Goal: Information Seeking & Learning: Learn about a topic

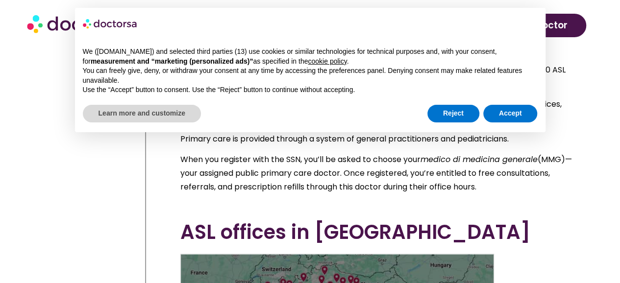
scroll to position [2375, 0]
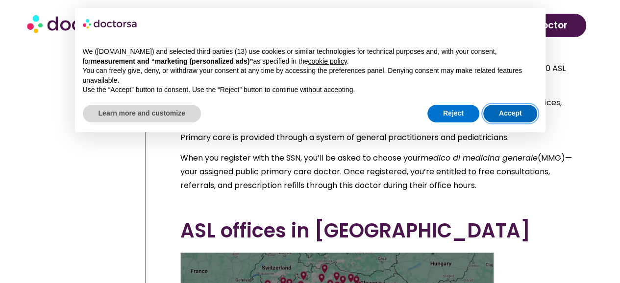
click at [511, 115] on button "Accept" at bounding box center [510, 114] width 54 height 18
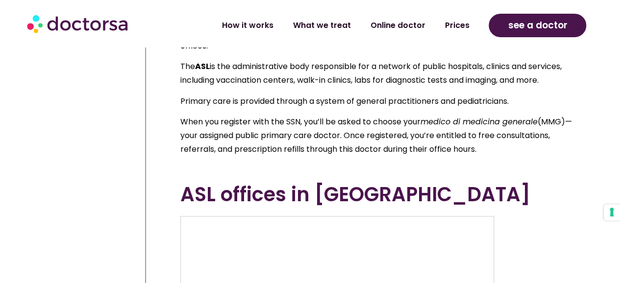
scroll to position [2424, 0]
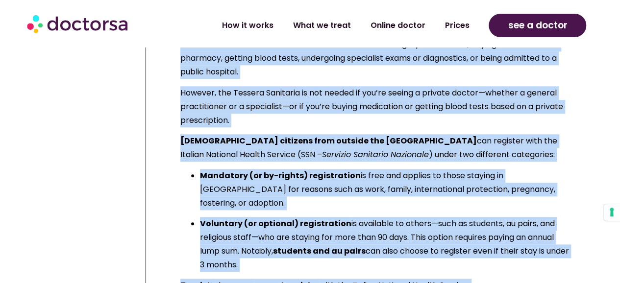
scroll to position [4157, 0]
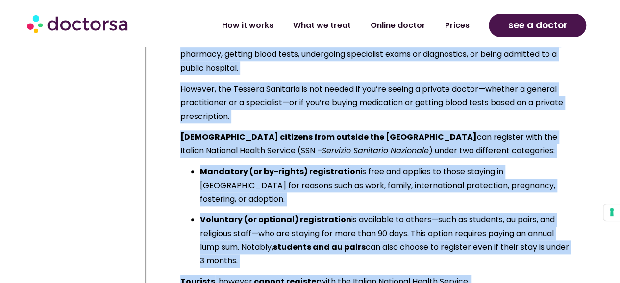
drag, startPoint x: 182, startPoint y: 159, endPoint x: 539, endPoint y: 52, distance: 372.4
copy div "his information has been compiled from publicly available sources for general u…"
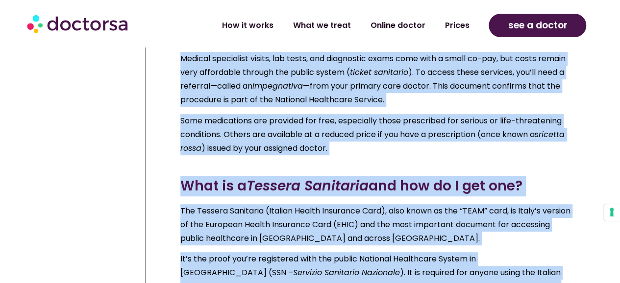
scroll to position [3863, 0]
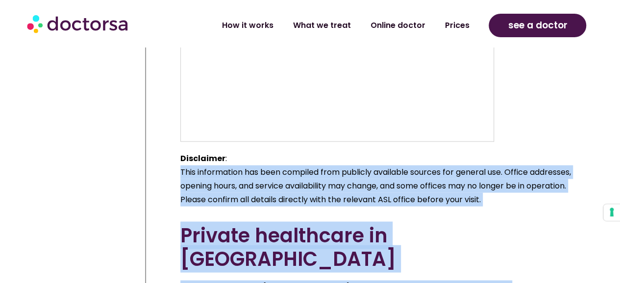
scroll to position [2738, 0]
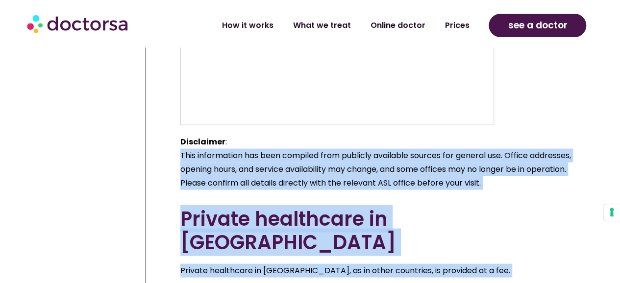
drag, startPoint x: 179, startPoint y: 93, endPoint x: 205, endPoint y: 188, distance: 98.9
copy div "This information has been compiled from publicly available sources for general …"
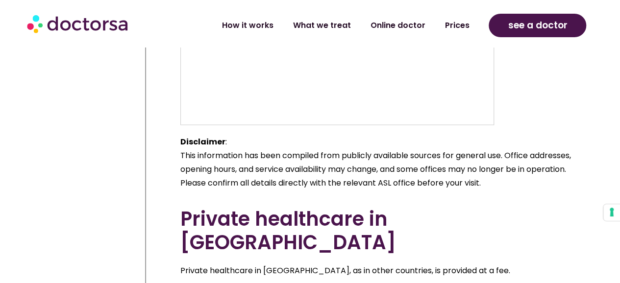
drag, startPoint x: 182, startPoint y: 201, endPoint x: 179, endPoint y: 211, distance: 9.8
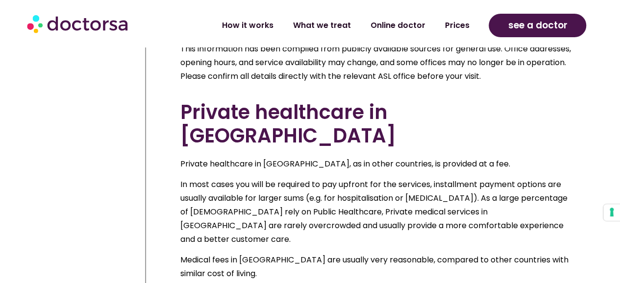
scroll to position [2847, 0]
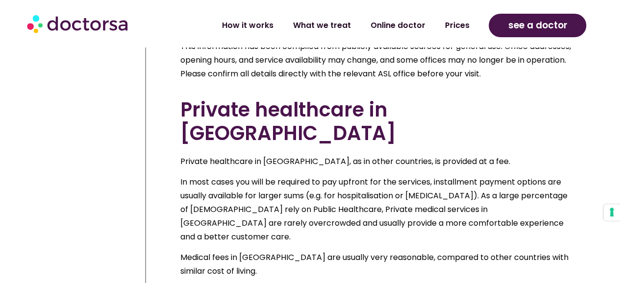
drag, startPoint x: 180, startPoint y: 200, endPoint x: 517, endPoint y: 207, distance: 337.2
click at [517, 207] on div "Private healthcare in [GEOGRAPHIC_DATA], as in other countries, is provided at …" at bounding box center [376, 282] width 392 height 255
copy div "Private hospitals in [GEOGRAPHIC_DATA] often operate also in agreement with the…"
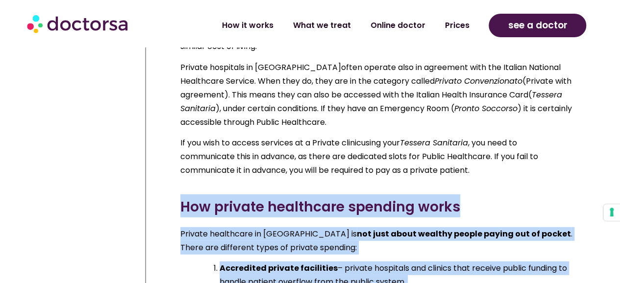
scroll to position [3088, 0]
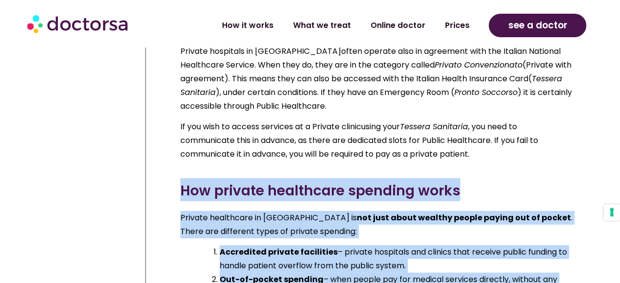
drag, startPoint x: 183, startPoint y: 85, endPoint x: 410, endPoint y: 217, distance: 263.0
copy div "How private healthcare spending works Private healthcare in [GEOGRAPHIC_DATA] i…"
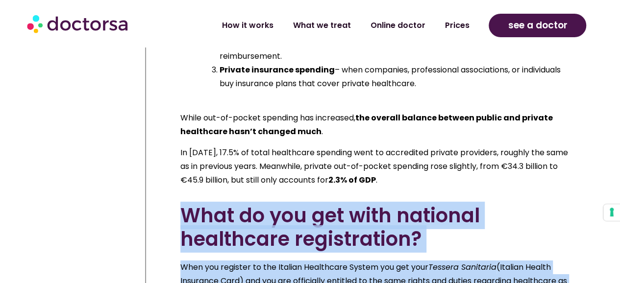
scroll to position [3337, 0]
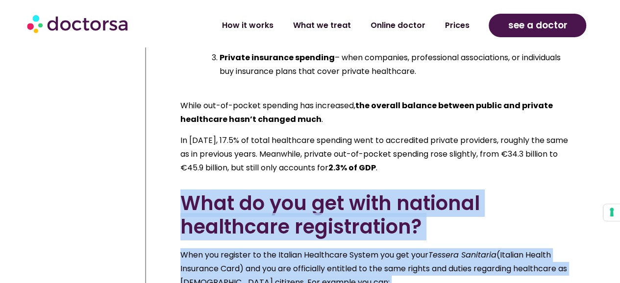
drag, startPoint x: 184, startPoint y: 99, endPoint x: 521, endPoint y: 259, distance: 373.5
copy div "What do you get with national healthcare registration? When you register to the…"
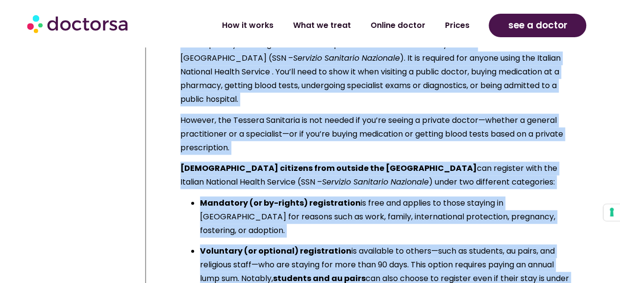
scroll to position [4139, 0]
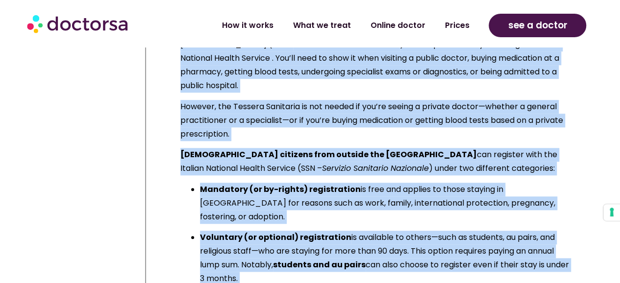
drag, startPoint x: 182, startPoint y: 211, endPoint x: 529, endPoint y: 62, distance: 377.3
copy div "Lore ipsumdo si ame con adip el Seddo? Eiu temporinci ut lab Etdolor Magnaaliqu…"
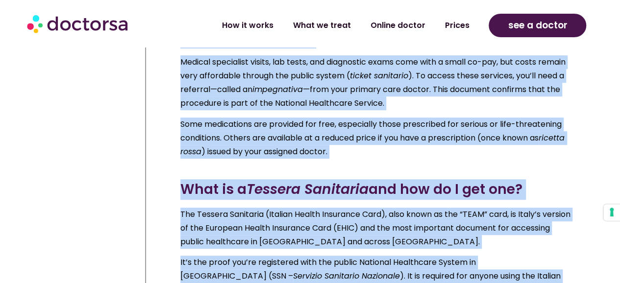
scroll to position [3894, 0]
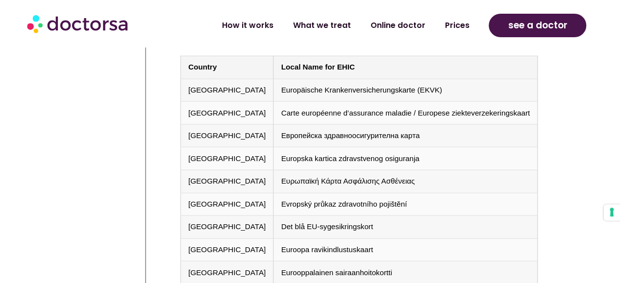
scroll to position [4678, 0]
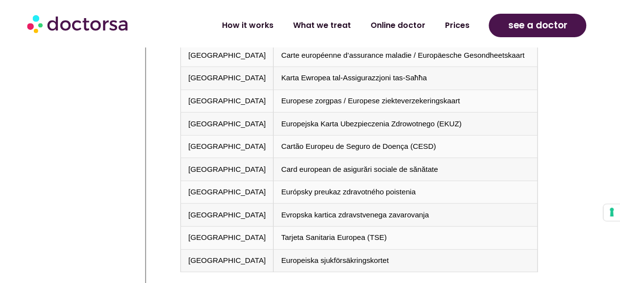
scroll to position [5070, 0]
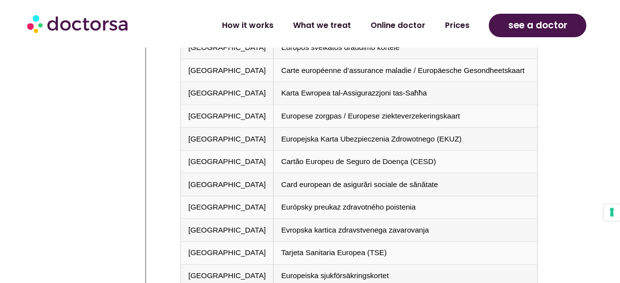
drag, startPoint x: 181, startPoint y: 68, endPoint x: 322, endPoint y: 92, distance: 143.1
copy h2 "Is healthcare free in [GEOGRAPHIC_DATA] for foreigners?"
drag, startPoint x: 181, startPoint y: 123, endPoint x: 234, endPoint y: 214, distance: 105.1
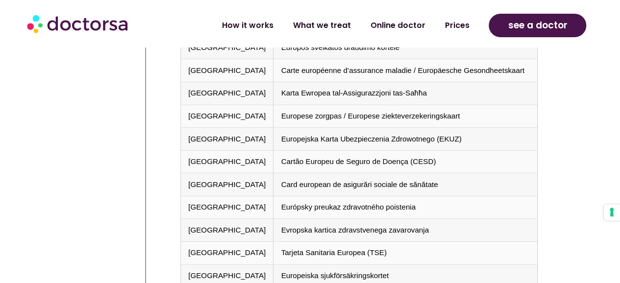
copy div "Healthcare in [GEOGRAPHIC_DATA] is not free, but the fees are usually quite rea…"
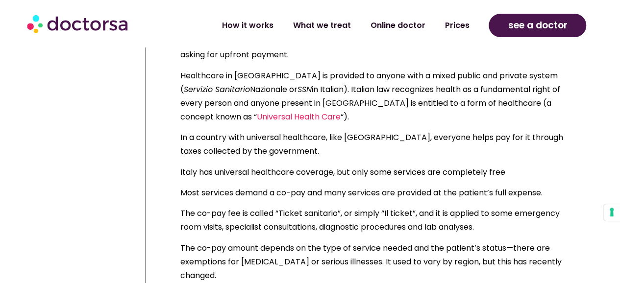
scroll to position [5413, 0]
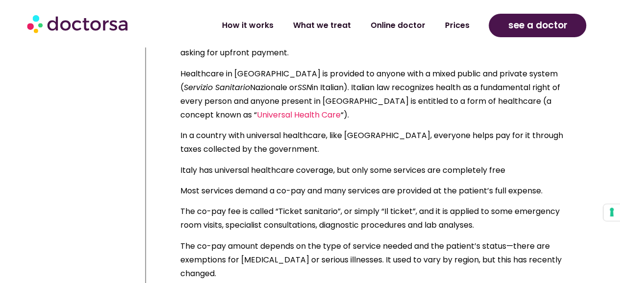
drag, startPoint x: 192, startPoint y: 187, endPoint x: 409, endPoint y: 267, distance: 231.3
copy ol "[DEMOGRAPHIC_DATA] with a valid residence permit and registered with the Italia…"
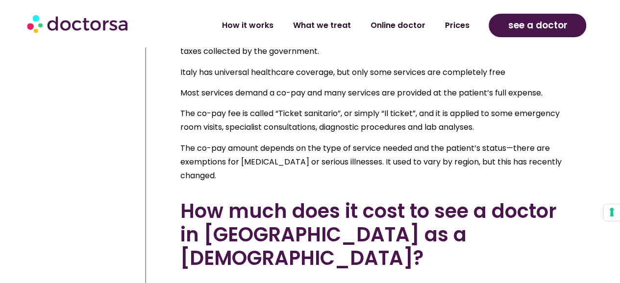
scroll to position [5560, 0]
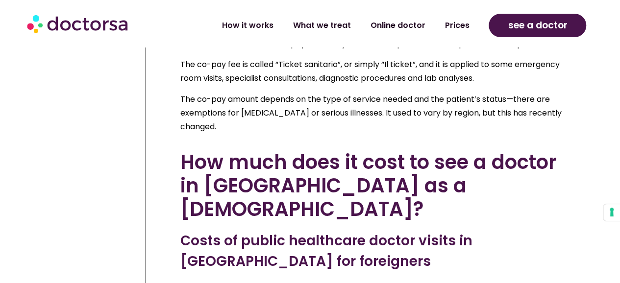
drag, startPoint x: 198, startPoint y: 134, endPoint x: 230, endPoint y: 152, distance: 37.1
copy li "[DEMOGRAPHIC_DATA] not registered with the SSN and not coming from any of the c…"
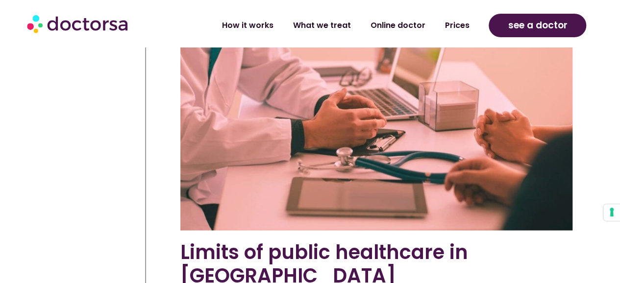
scroll to position [8353, 0]
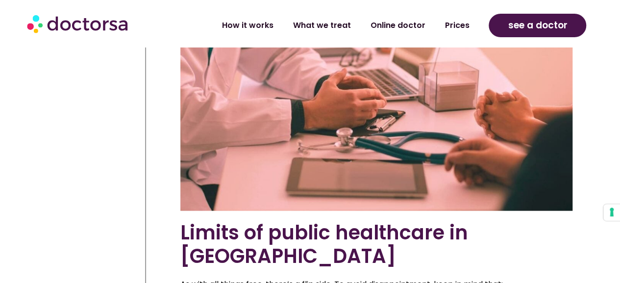
drag, startPoint x: 182, startPoint y: 141, endPoint x: 313, endPoint y: 251, distance: 171.4
